Goal: Task Accomplishment & Management: Manage account settings

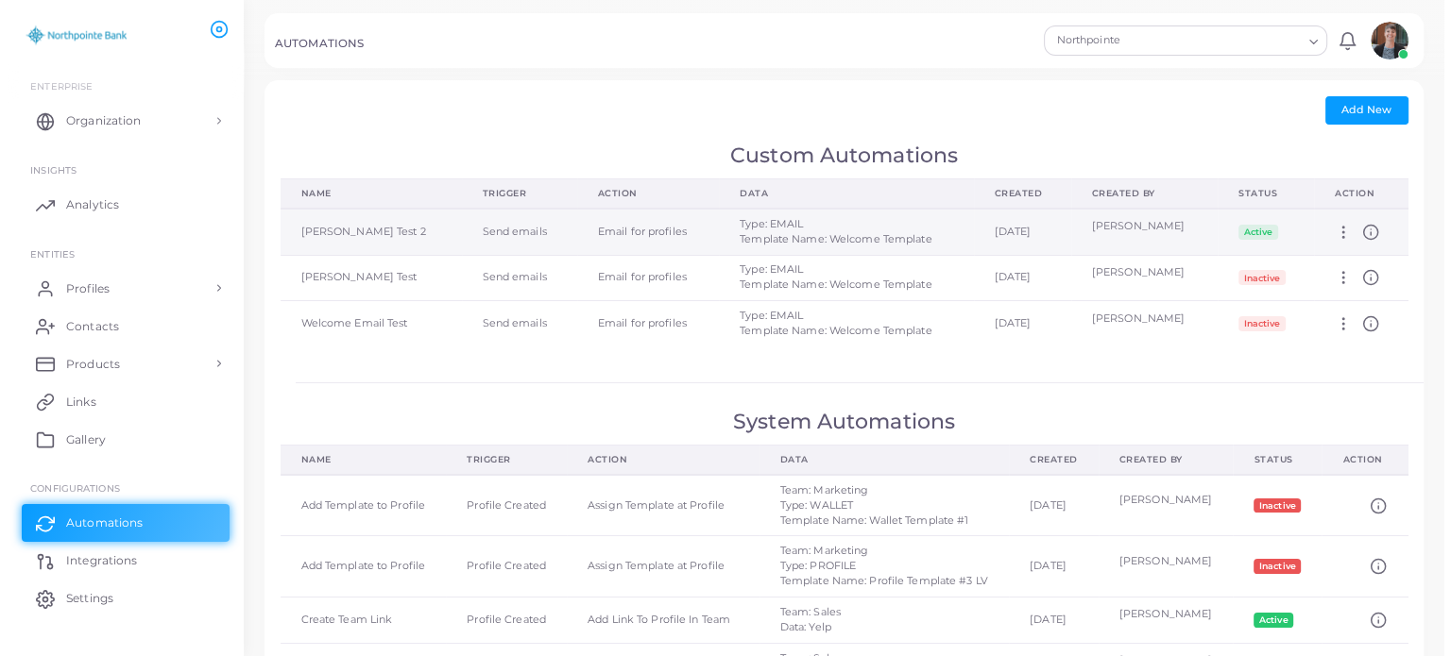
scroll to position [29, 0]
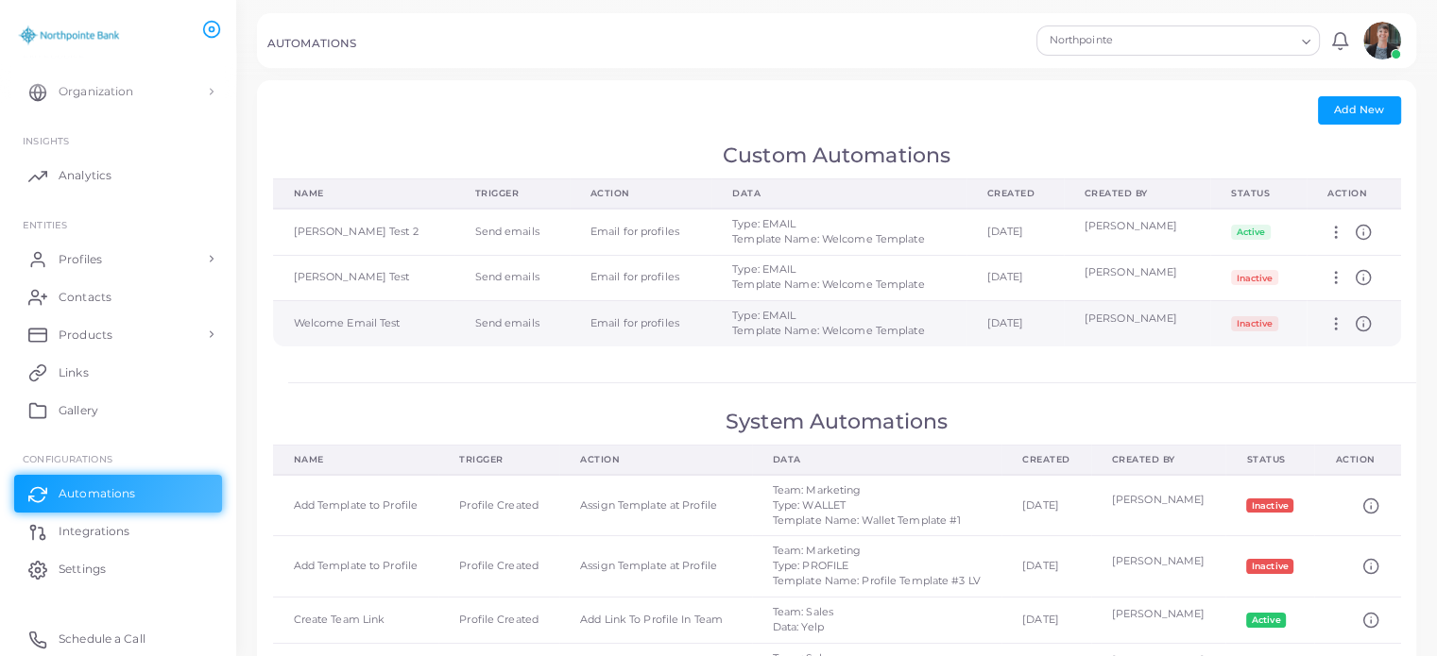
click at [711, 301] on td "Type: EMAIL Template Name: Welcome Template" at bounding box center [838, 323] width 255 height 45
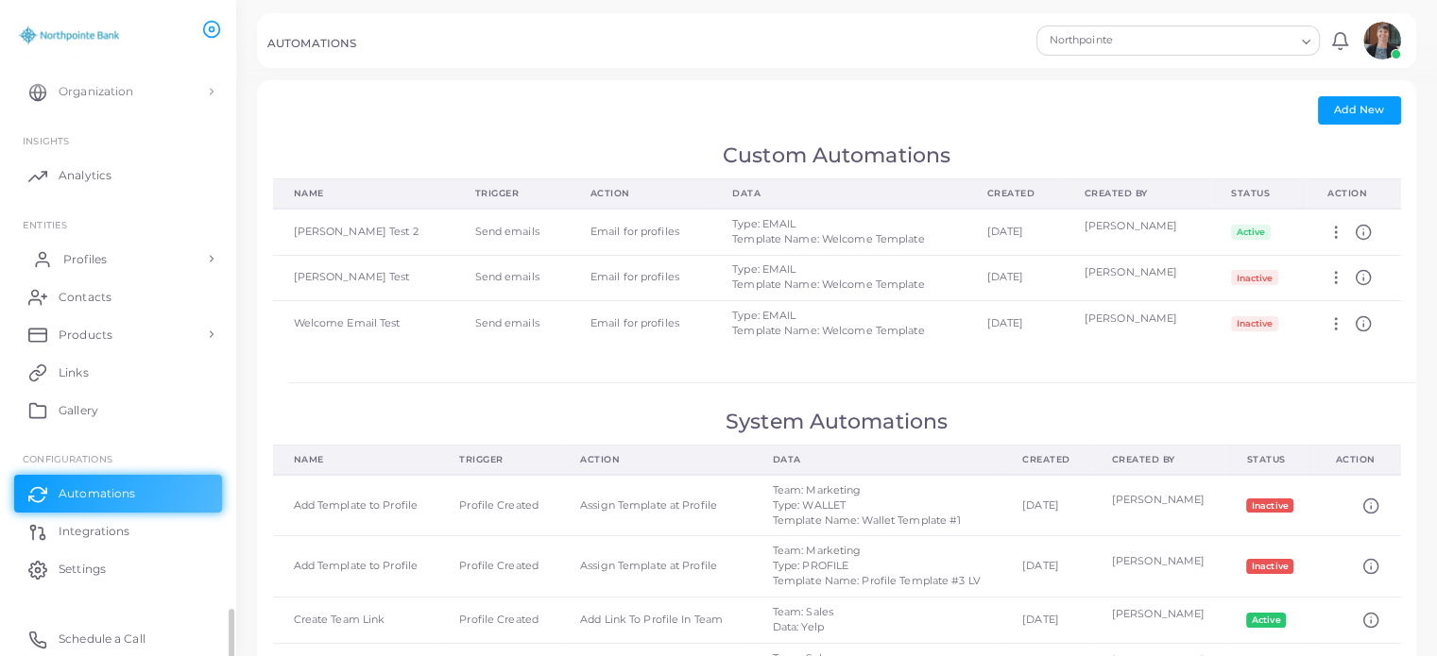
click at [85, 262] on span "Profiles" at bounding box center [84, 259] width 43 height 17
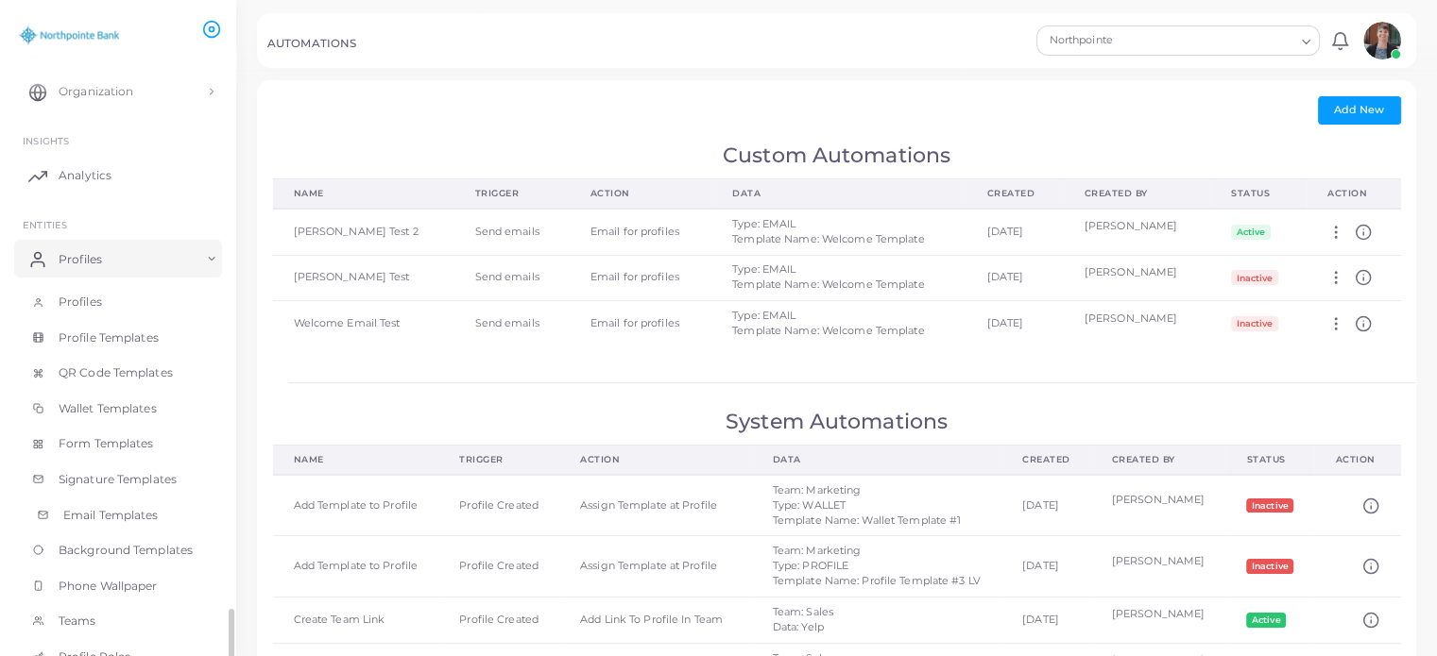
click at [87, 517] on span "Email Templates" at bounding box center [110, 515] width 95 height 17
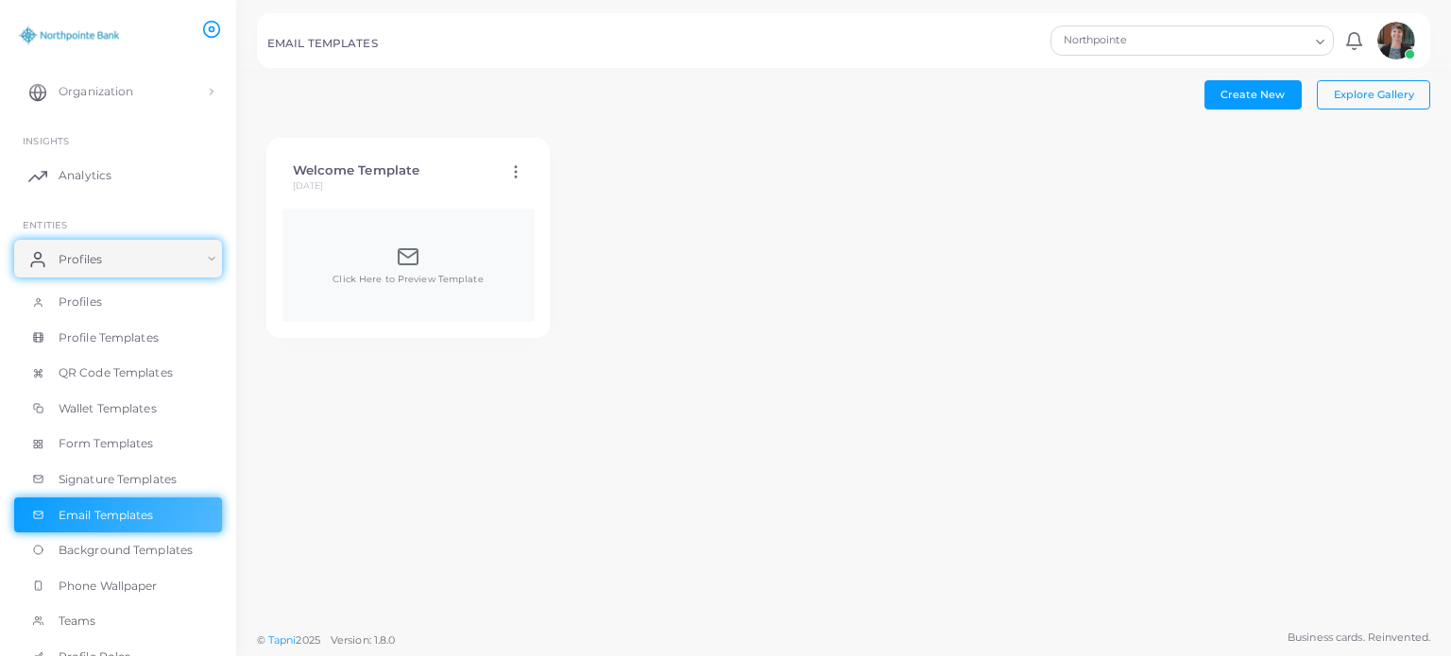
click at [511, 171] on icon at bounding box center [515, 171] width 17 height 17
click at [546, 189] on link "Edit Template" at bounding box center [590, 194] width 156 height 26
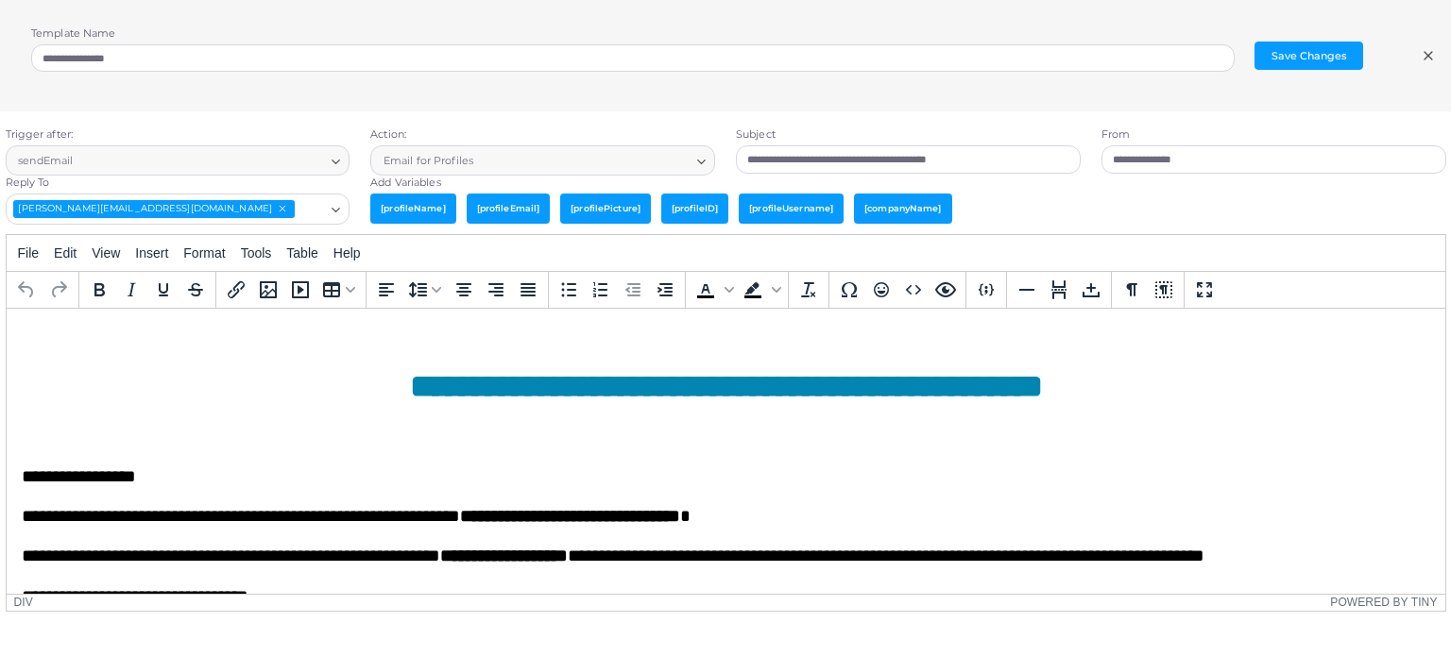
click at [1427, 62] on div "**********" at bounding box center [725, 55] width 1451 height 111
click at [1426, 50] on icon at bounding box center [1428, 55] width 15 height 15
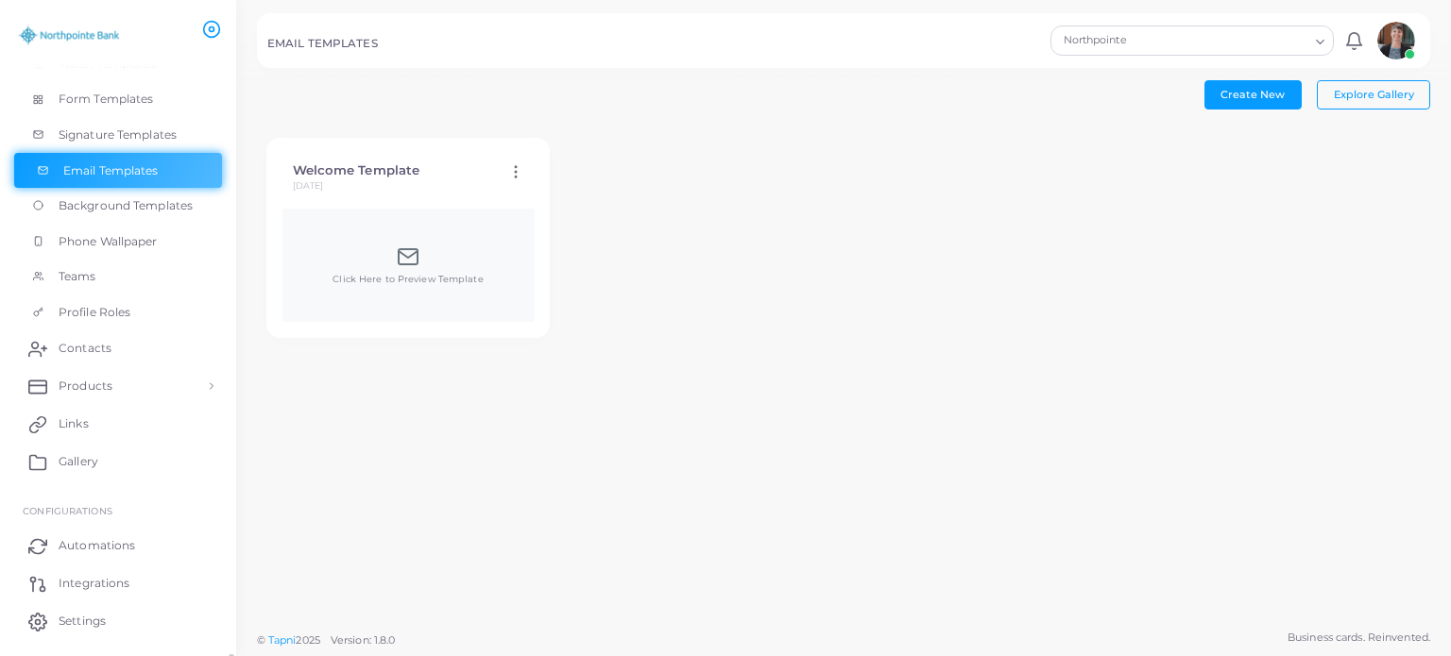
scroll to position [426, 0]
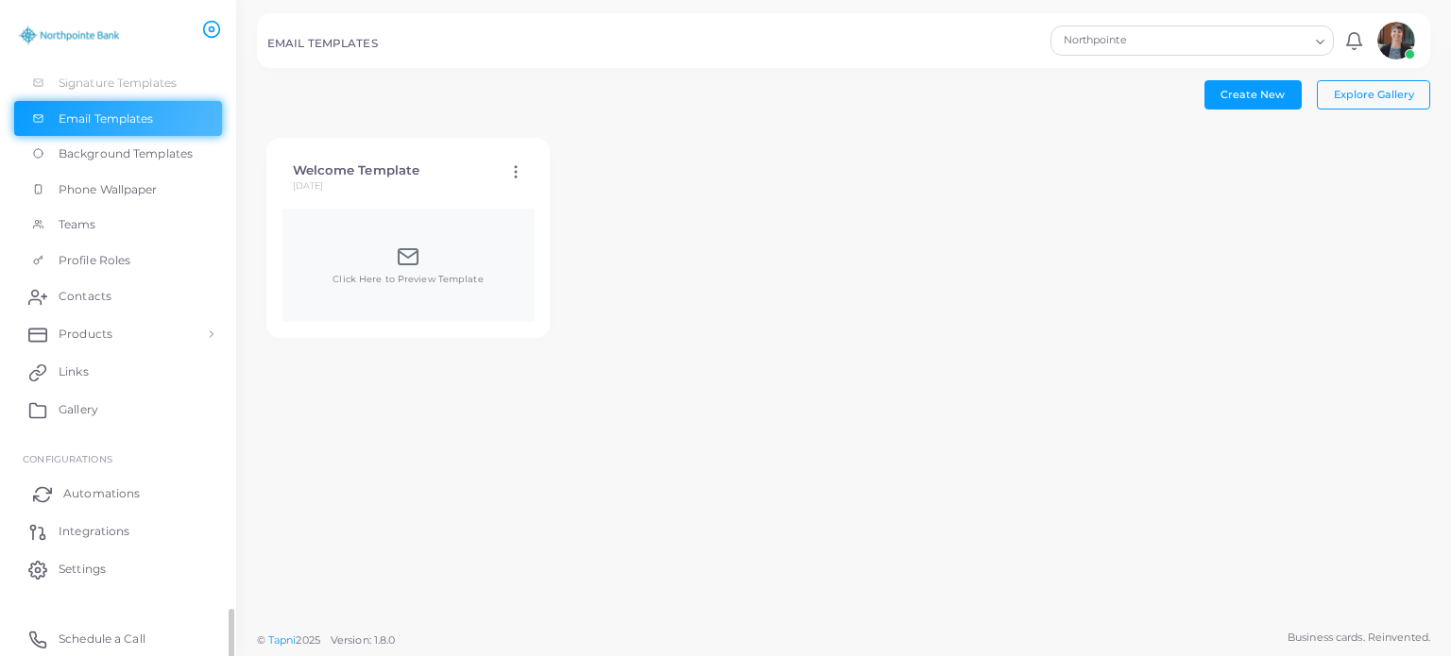
click at [80, 487] on span "Automations" at bounding box center [101, 493] width 77 height 17
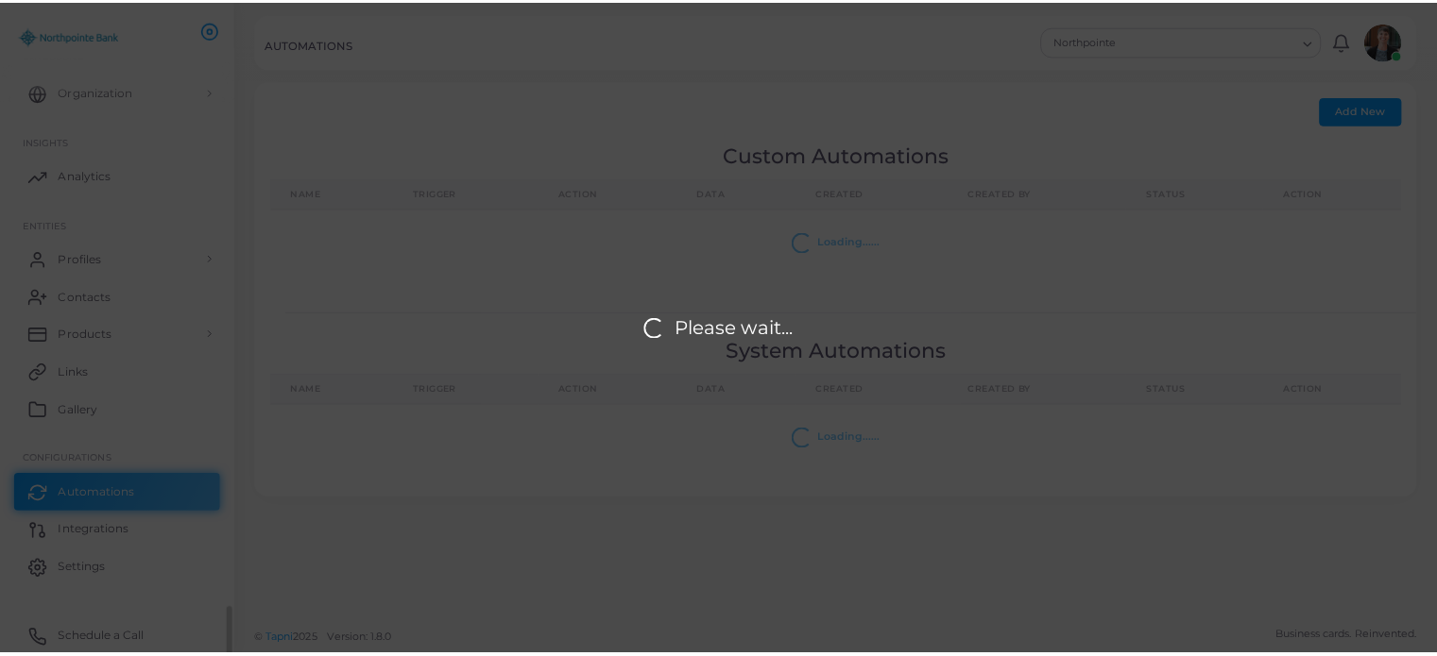
scroll to position [29, 0]
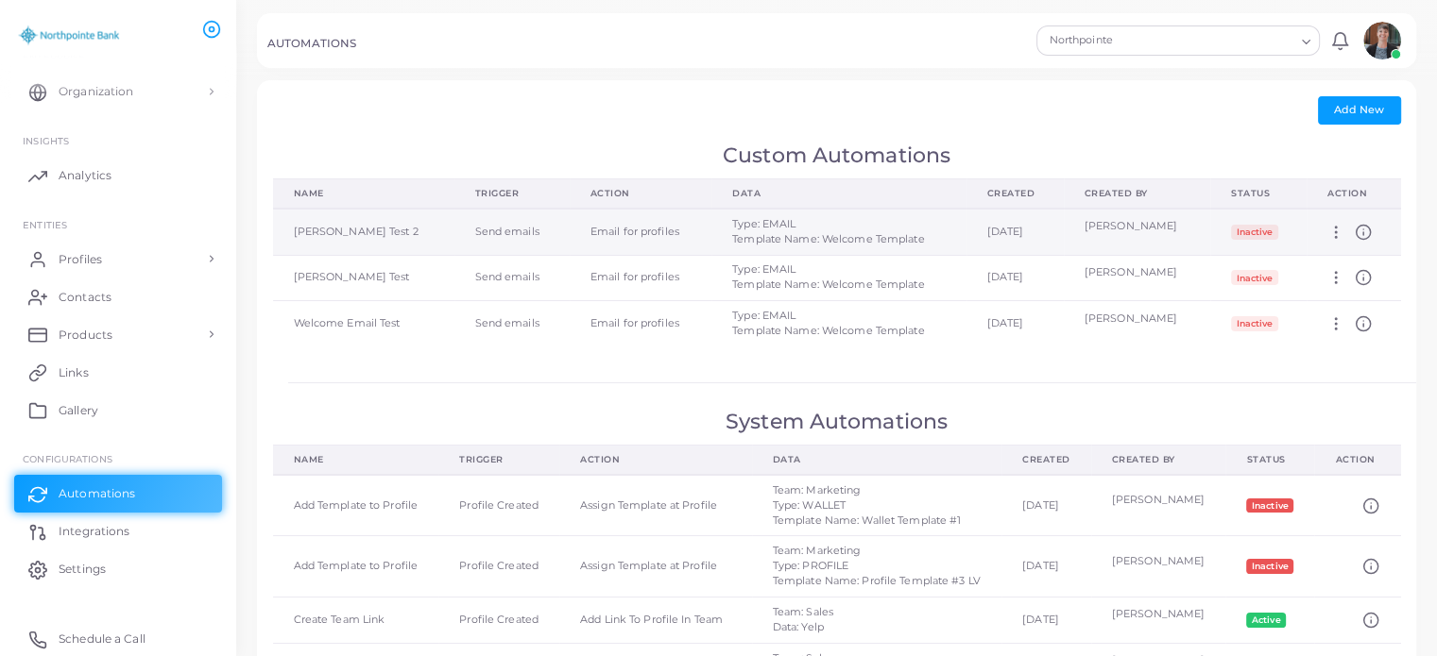
click at [1337, 230] on icon at bounding box center [1335, 232] width 17 height 17
click at [1369, 246] on span "Edit" at bounding box center [1373, 253] width 20 height 15
type input "**********"
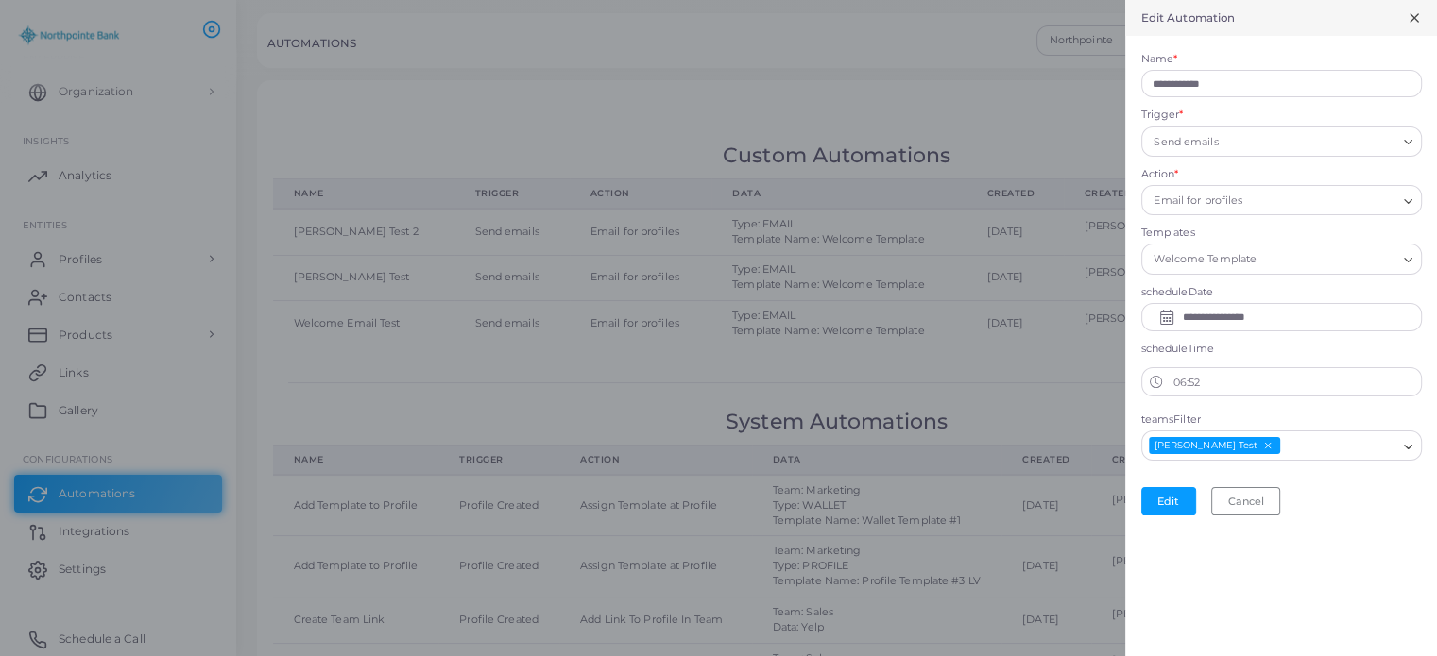
click at [1298, 314] on input "**********" at bounding box center [1296, 317] width 228 height 30
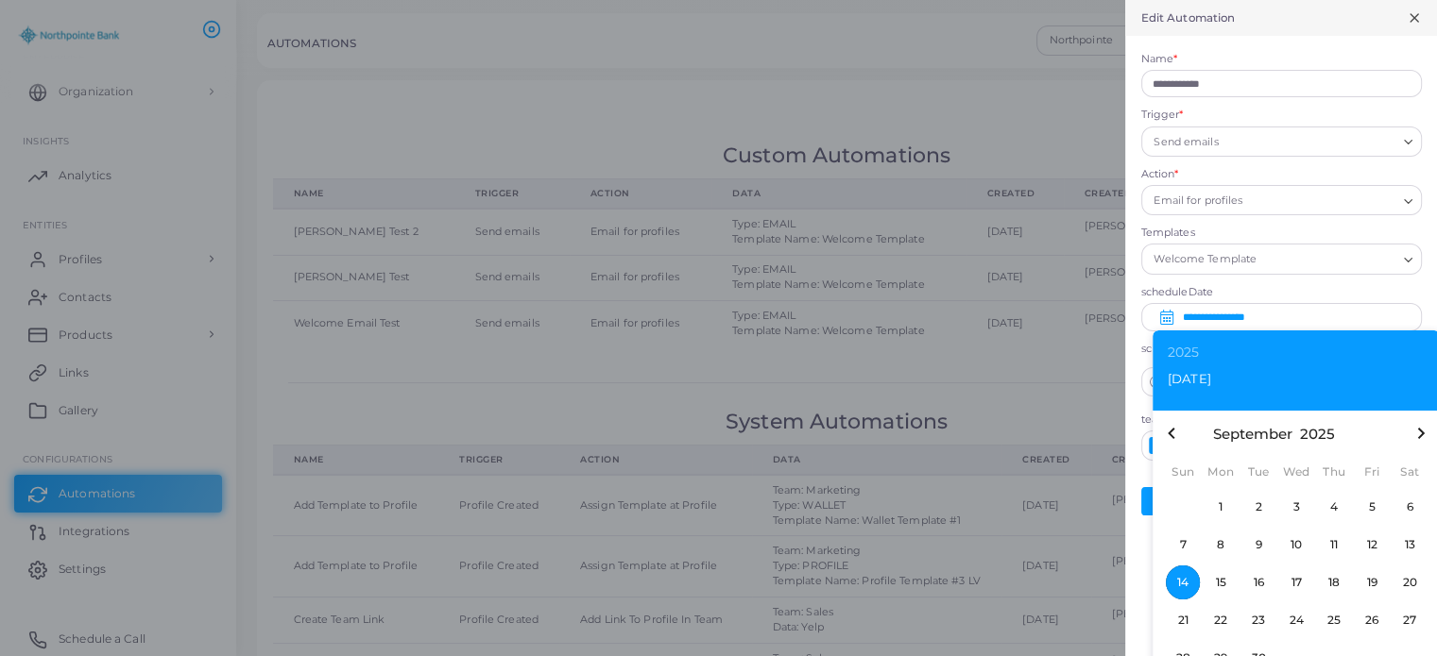
click at [1292, 295] on label "scheduleDate" at bounding box center [1281, 292] width 281 height 15
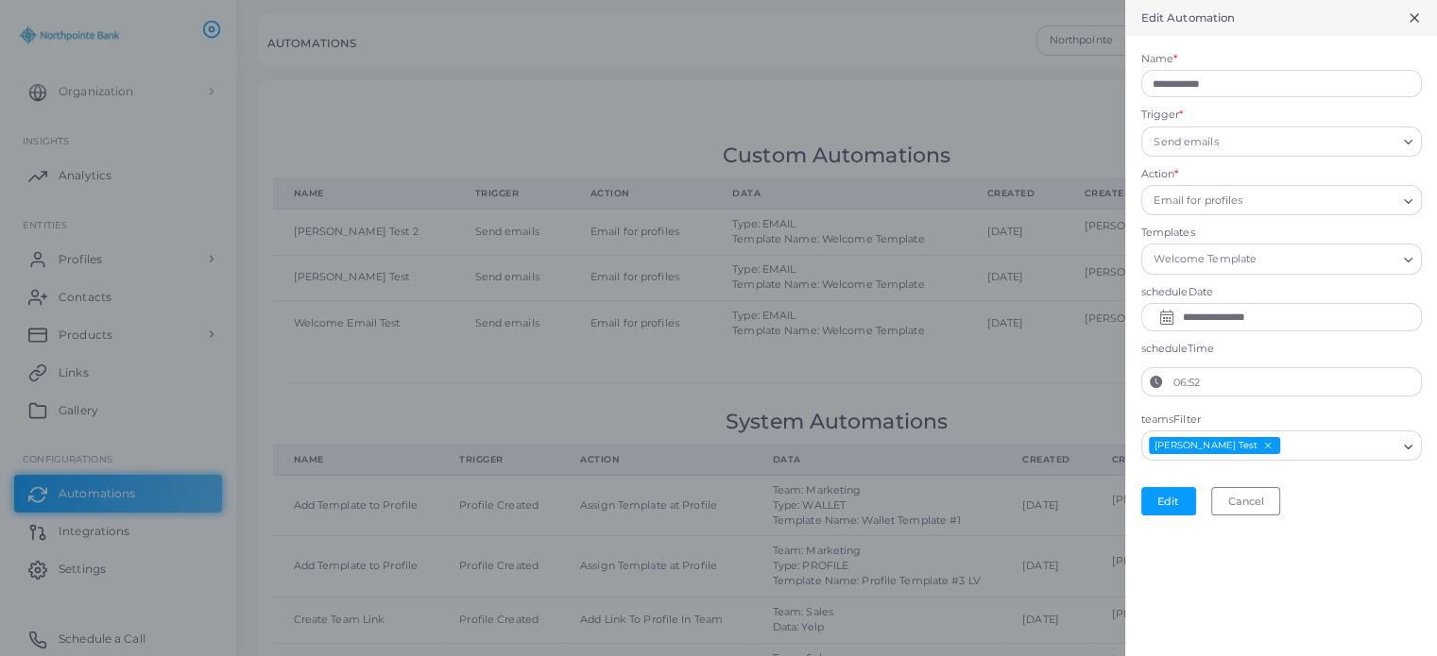
click at [1237, 380] on label "06:52" at bounding box center [1295, 382] width 250 height 28
click at [1170, 380] on button "06:52" at bounding box center [1156, 382] width 28 height 28
click at [1194, 416] on icon "chevron up" at bounding box center [1193, 415] width 9 height 9
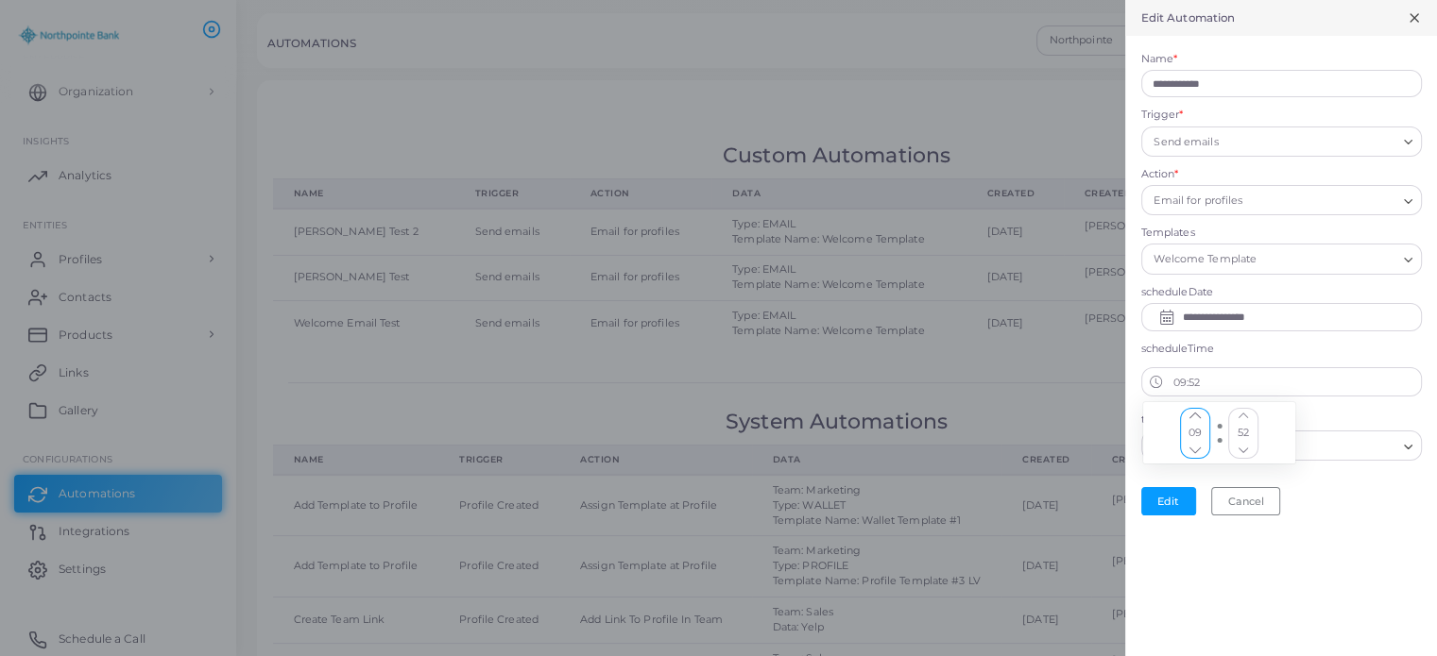
click at [1243, 449] on icon "chevron up" at bounding box center [1242, 450] width 9 height 9
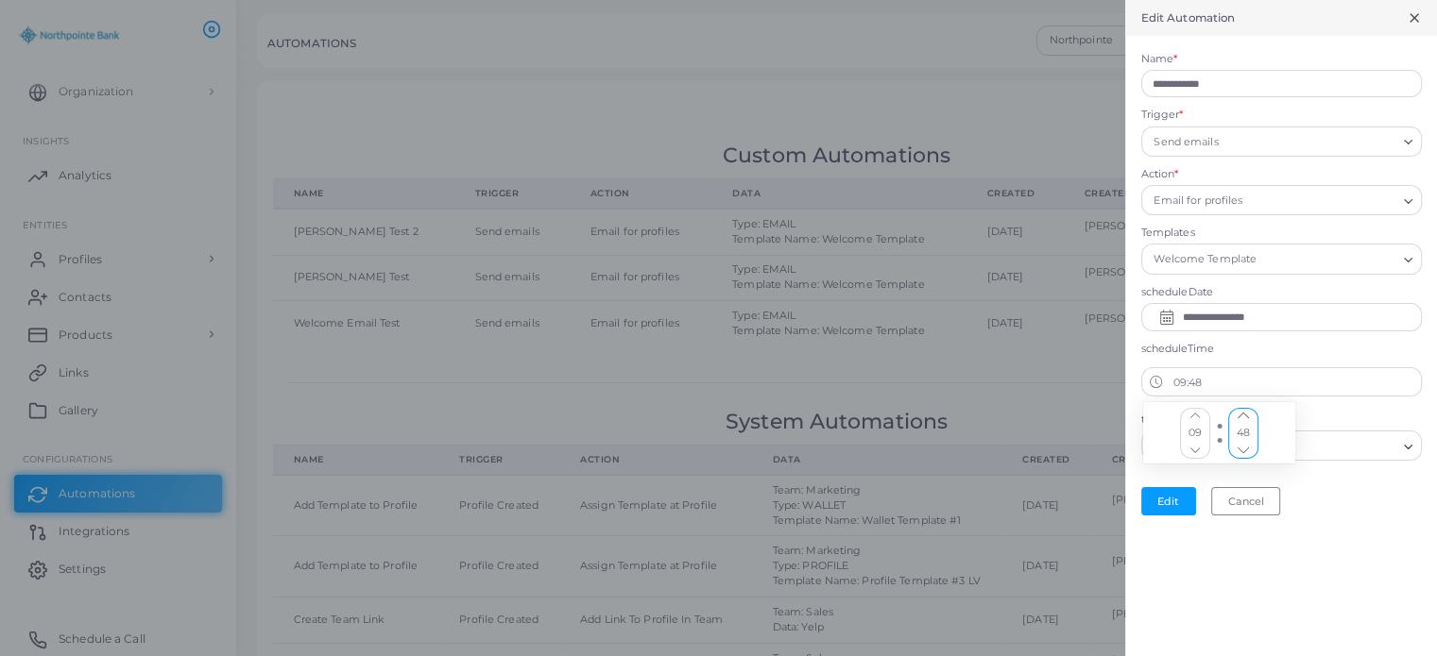
click at [1243, 449] on icon "chevron up" at bounding box center [1242, 450] width 9 height 9
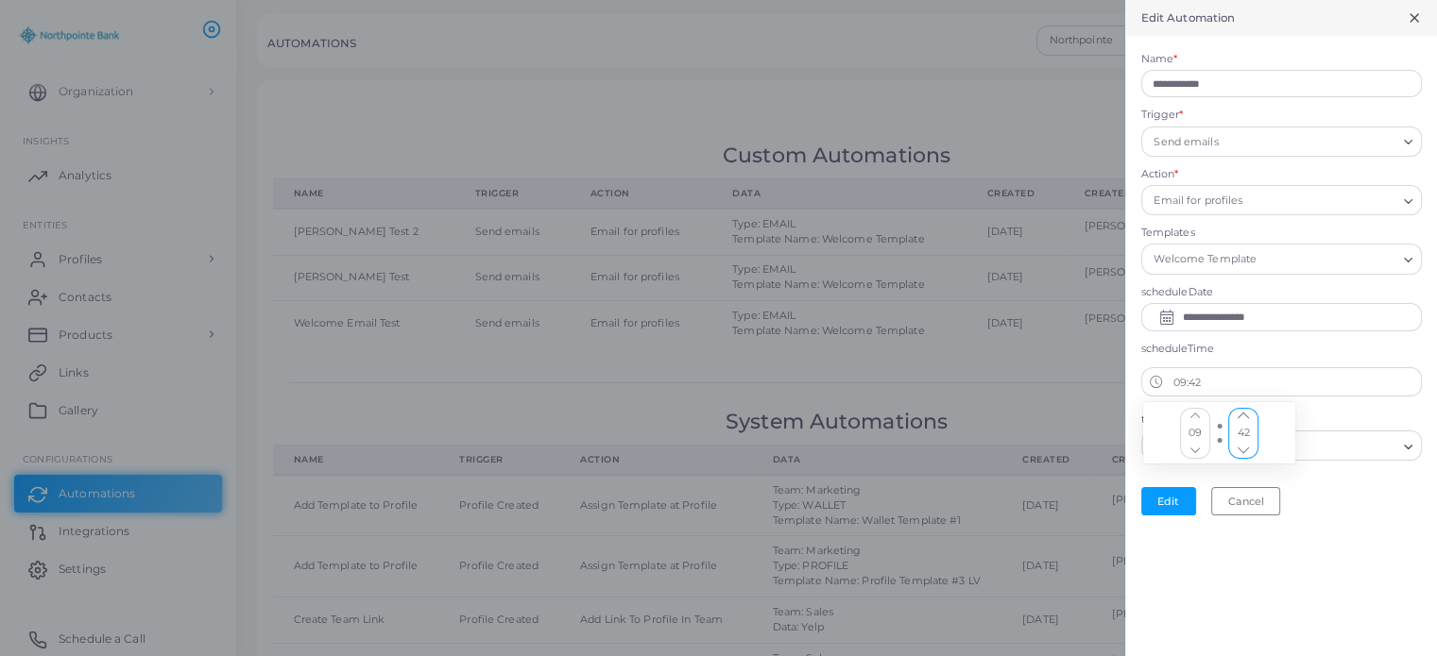
click at [1243, 449] on icon "chevron up" at bounding box center [1242, 450] width 9 height 9
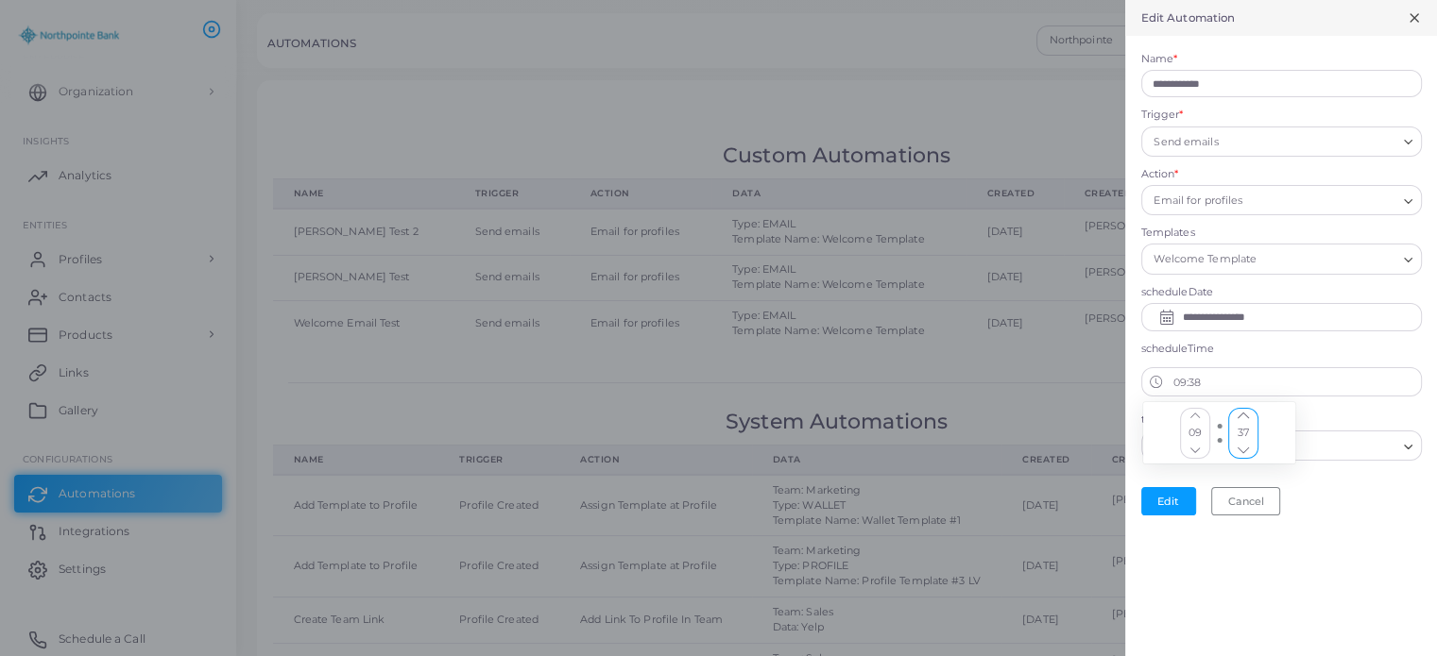
click at [1243, 449] on icon "chevron up" at bounding box center [1242, 450] width 9 height 9
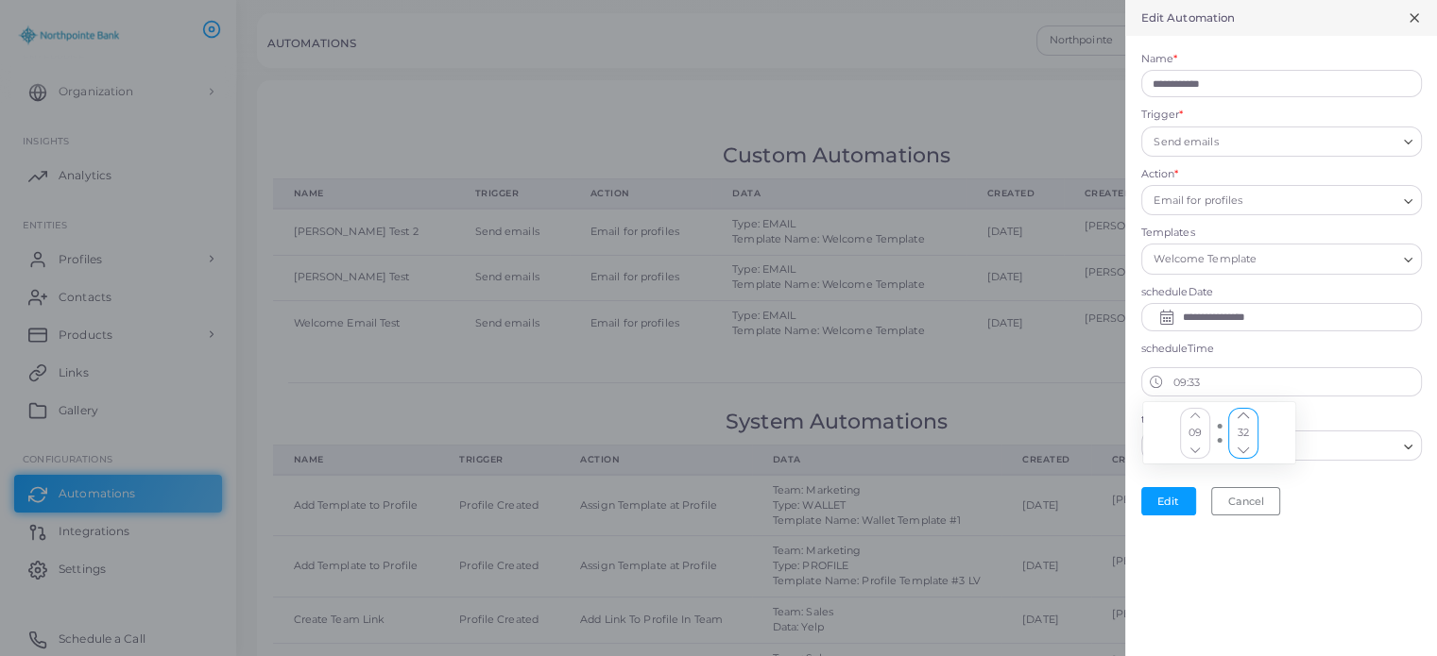
click at [1243, 449] on icon "chevron up" at bounding box center [1242, 450] width 9 height 9
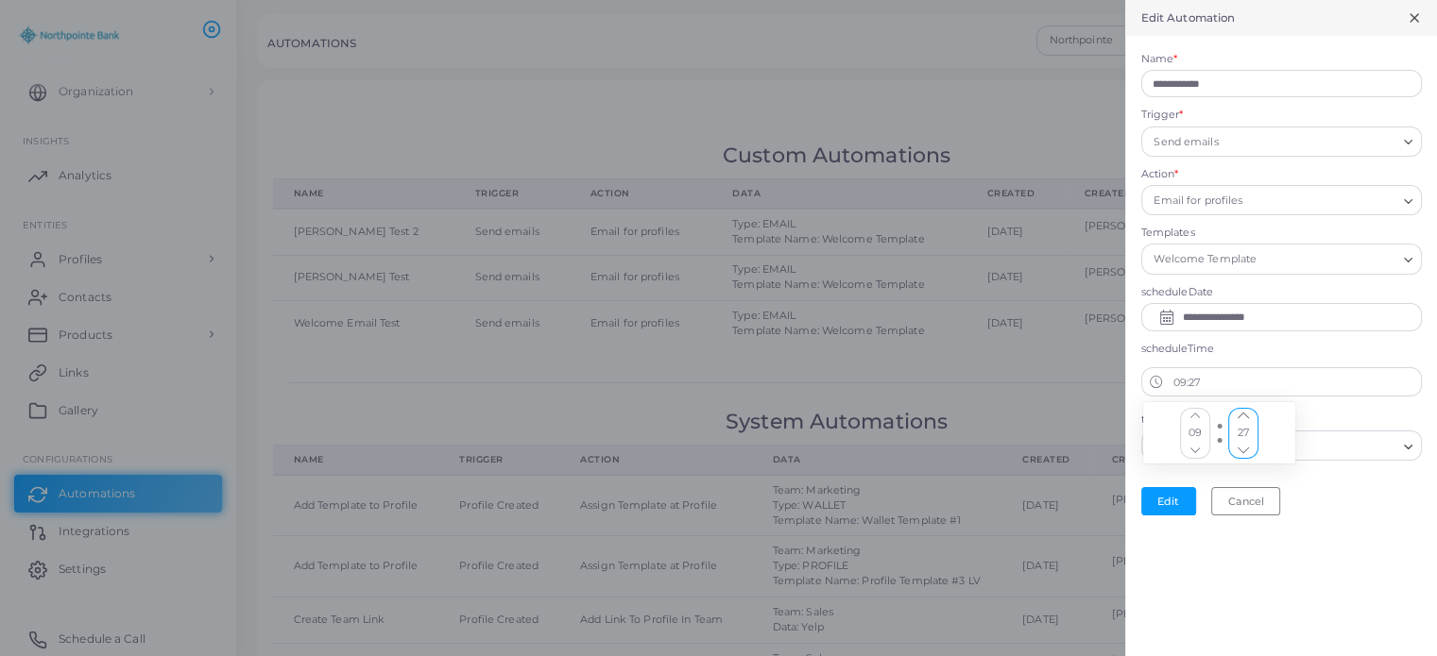
click at [1243, 449] on icon "chevron up" at bounding box center [1242, 450] width 9 height 9
click at [1352, 491] on div "Edit Cancel" at bounding box center [1281, 501] width 281 height 28
click at [1163, 500] on button "Edit" at bounding box center [1168, 501] width 55 height 28
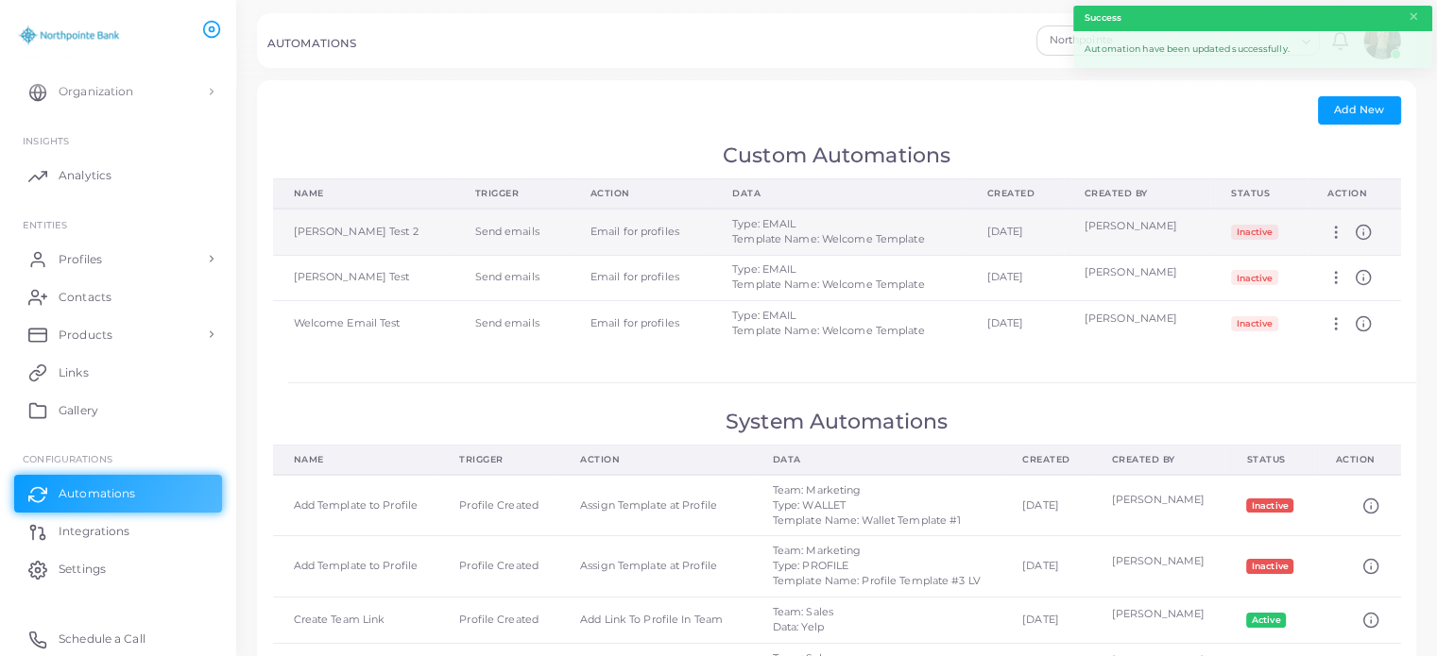
click at [1336, 229] on icon at bounding box center [1335, 232] width 17 height 17
click at [1353, 300] on icon at bounding box center [1347, 303] width 15 height 15
